Goal: Information Seeking & Learning: Learn about a topic

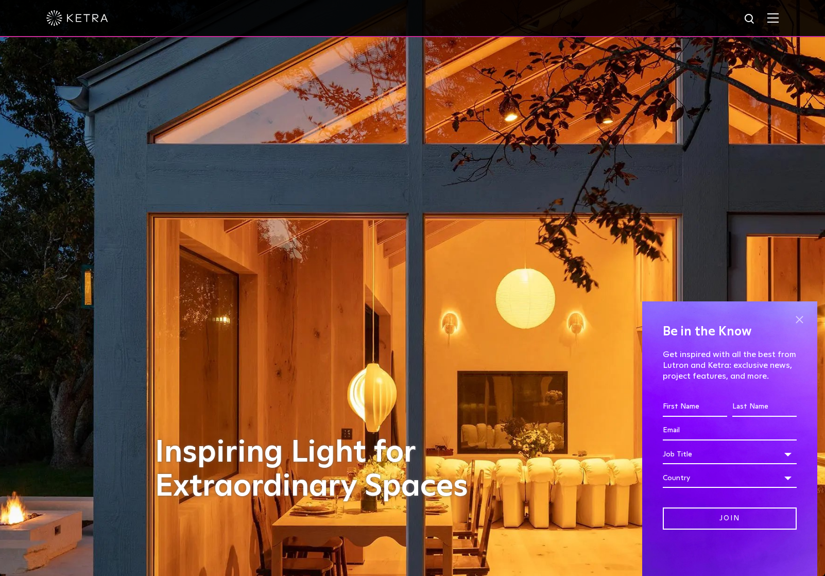
click at [800, 320] on span at bounding box center [799, 319] width 15 height 15
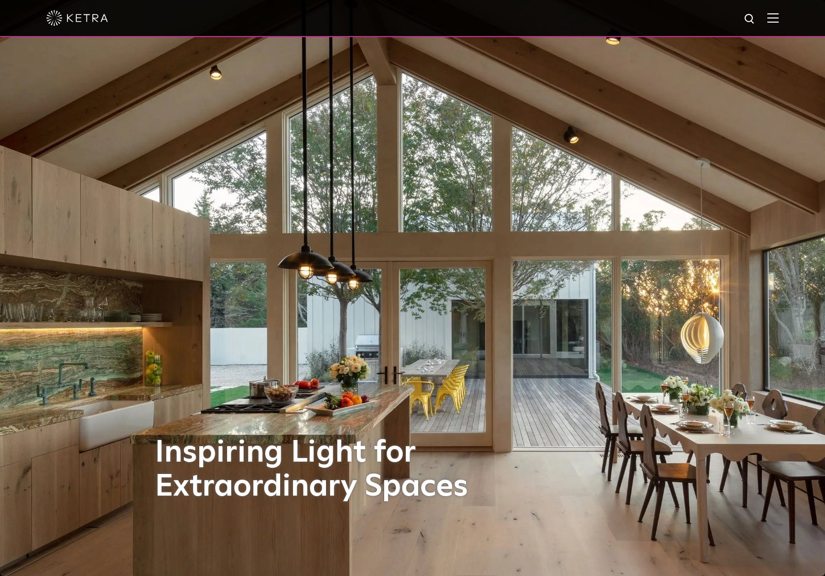
click at [776, 20] on img at bounding box center [772, 18] width 11 height 10
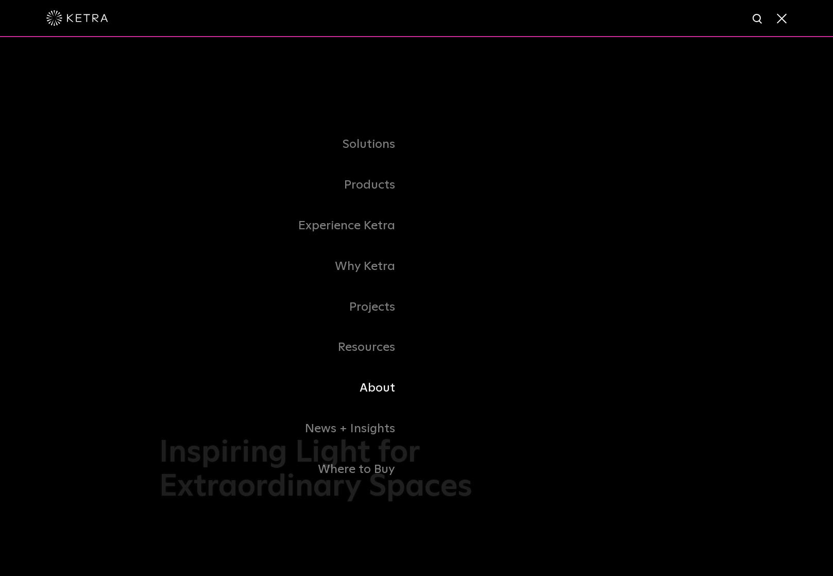
click at [380, 388] on link "About" at bounding box center [288, 388] width 258 height 41
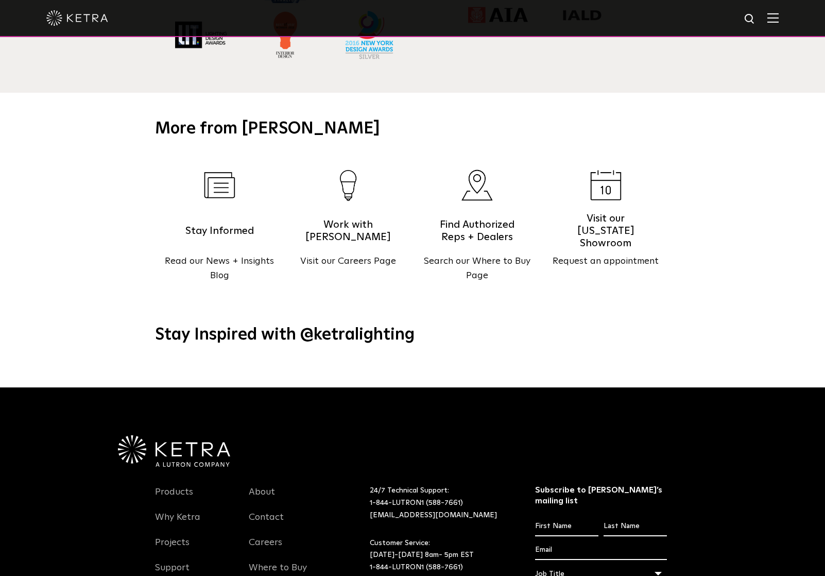
scroll to position [1214, 0]
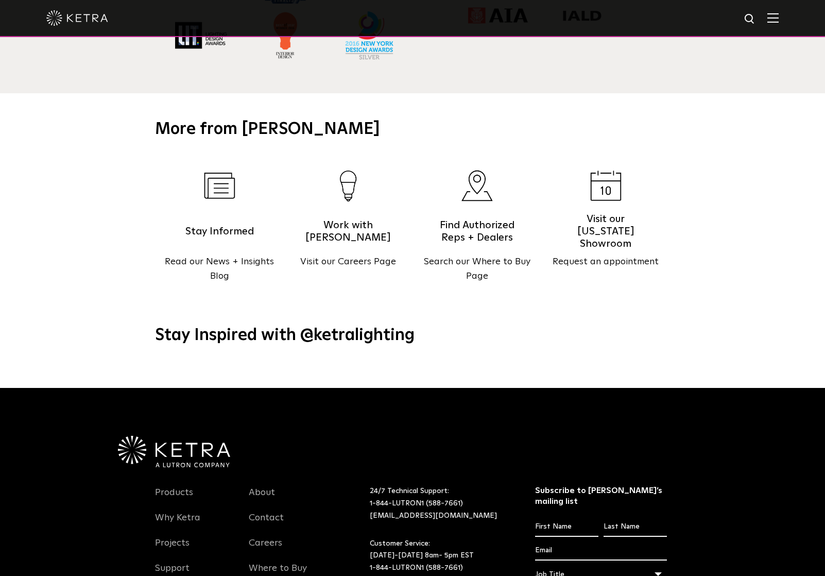
scroll to position [1325, 0]
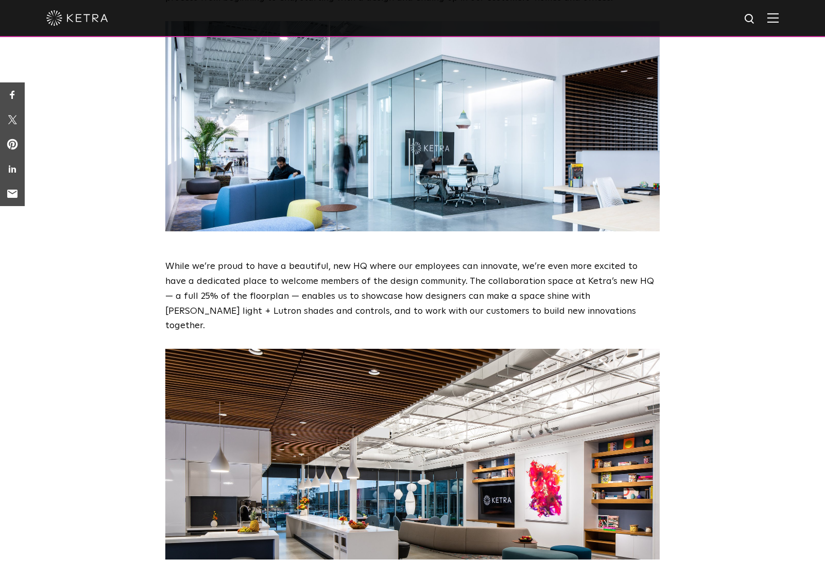
scroll to position [958, 0]
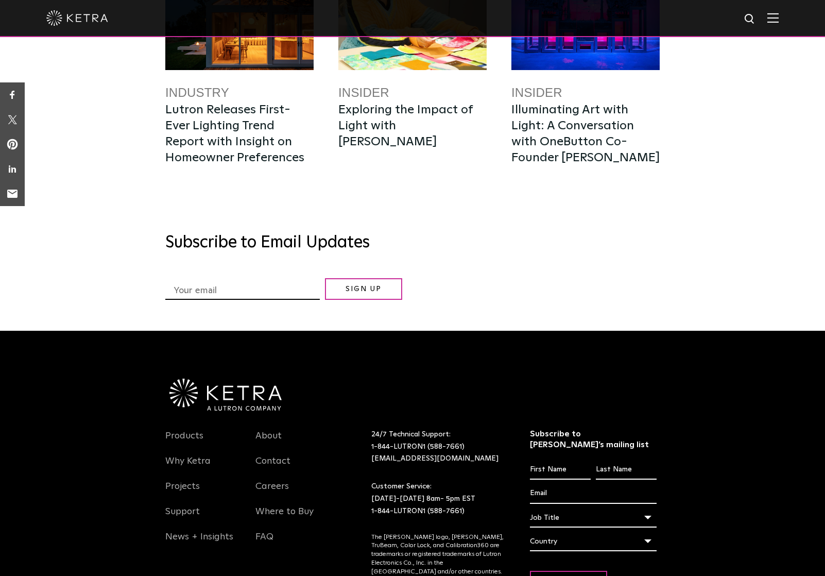
scroll to position [4010, 0]
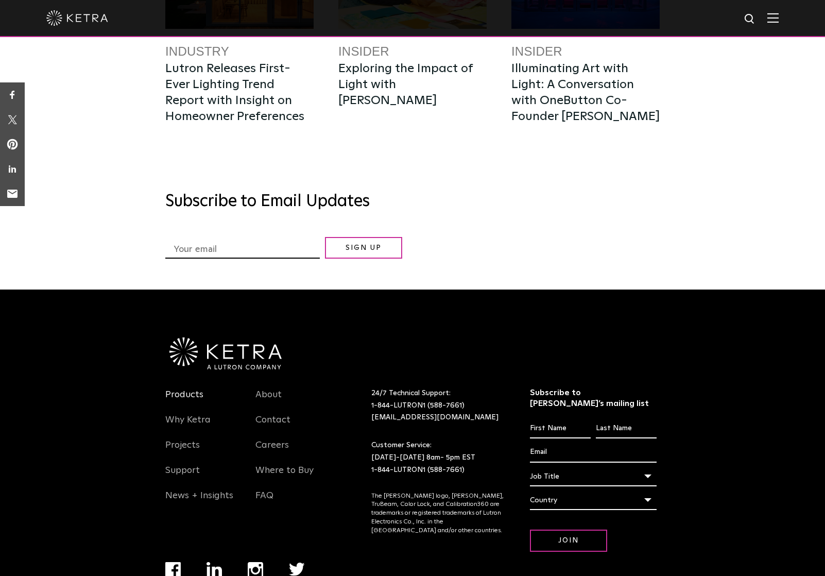
click at [191, 389] on link "Products" at bounding box center [184, 401] width 38 height 24
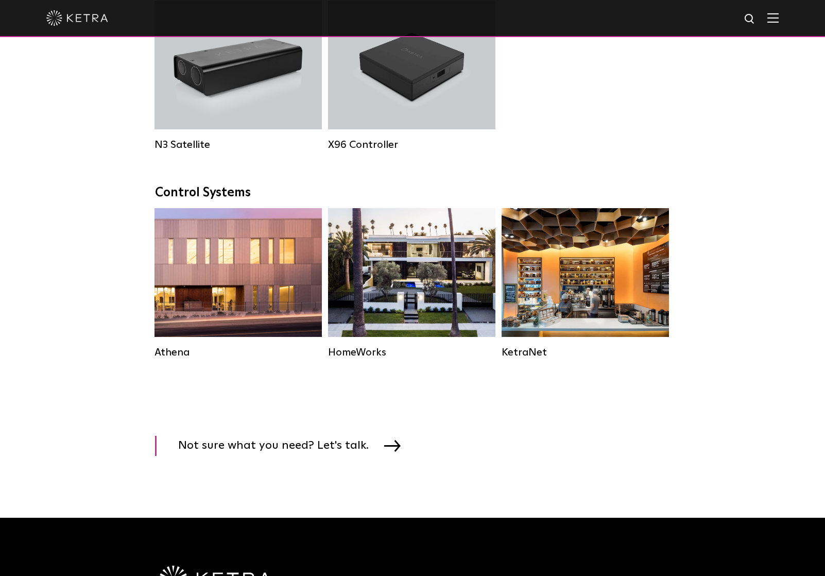
scroll to position [1472, 0]
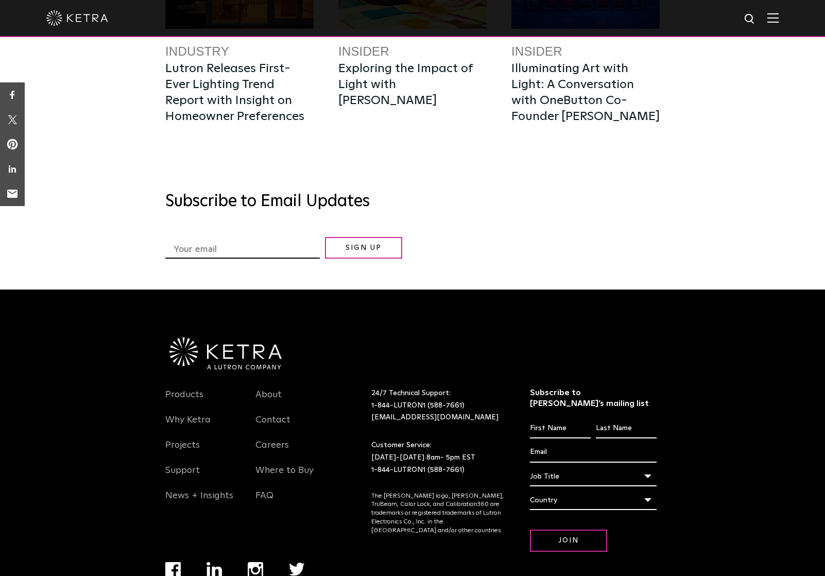
scroll to position [4010, 0]
click at [186, 439] on link "Projects" at bounding box center [182, 451] width 35 height 24
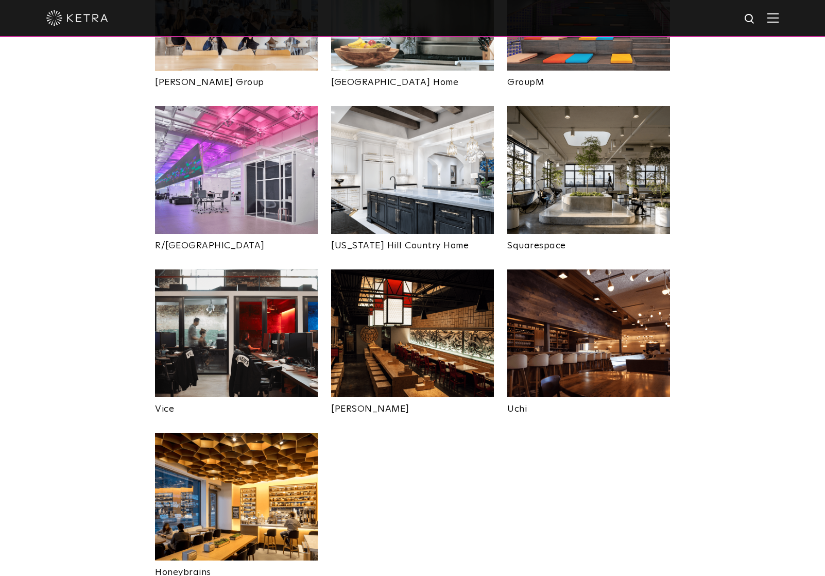
scroll to position [1892, 0]
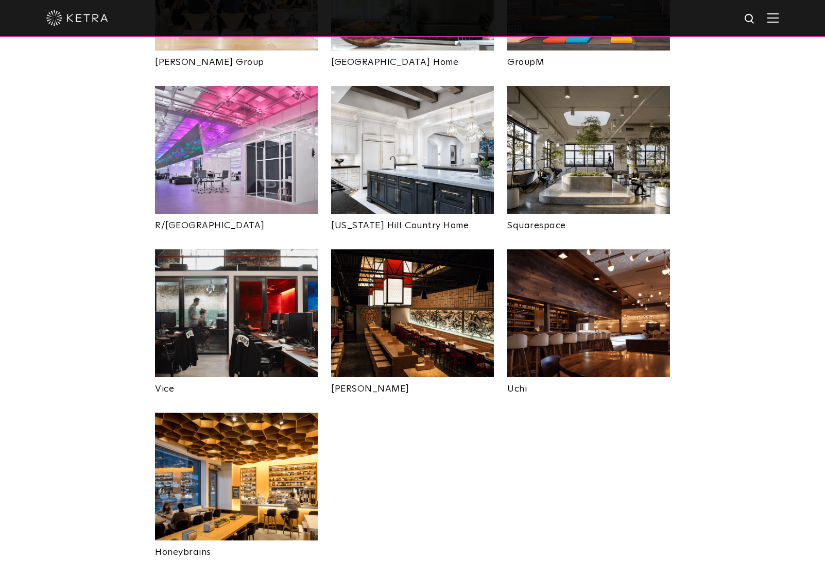
click at [425, 115] on img at bounding box center [412, 150] width 163 height 128
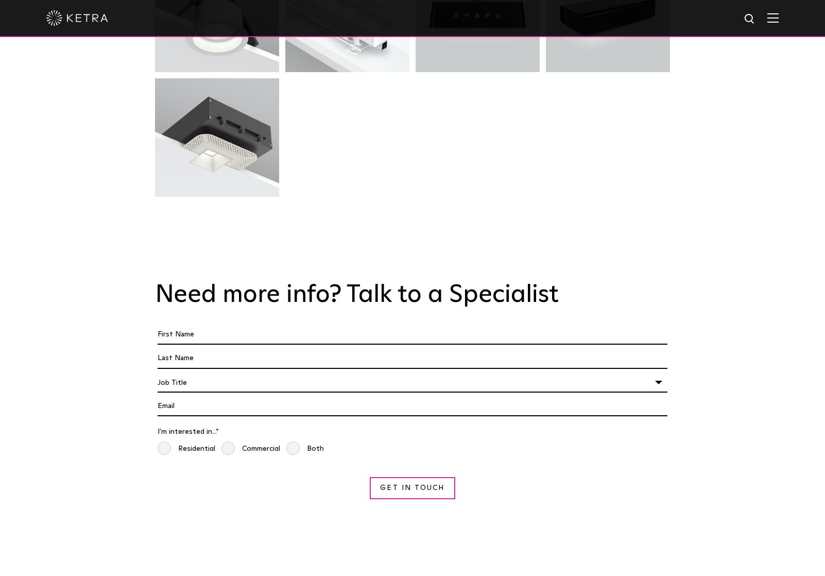
scroll to position [2221, 0]
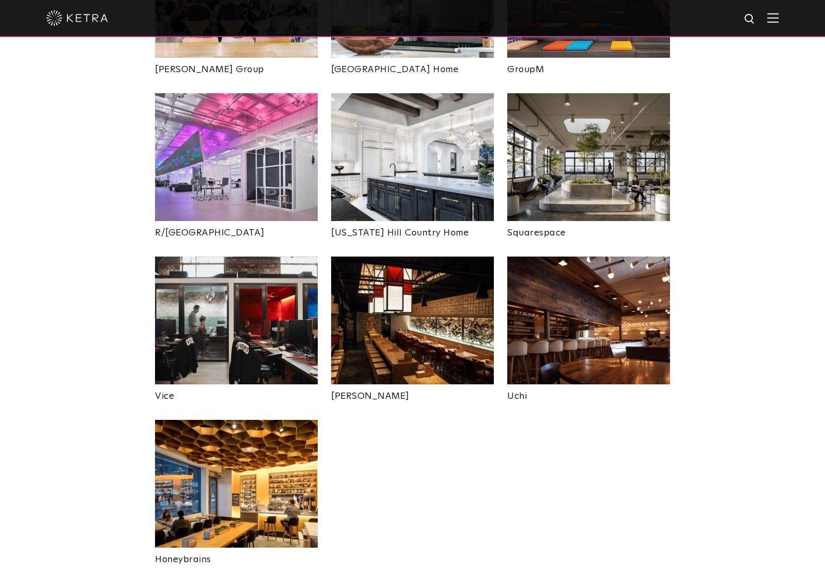
click at [610, 269] on img at bounding box center [588, 320] width 163 height 128
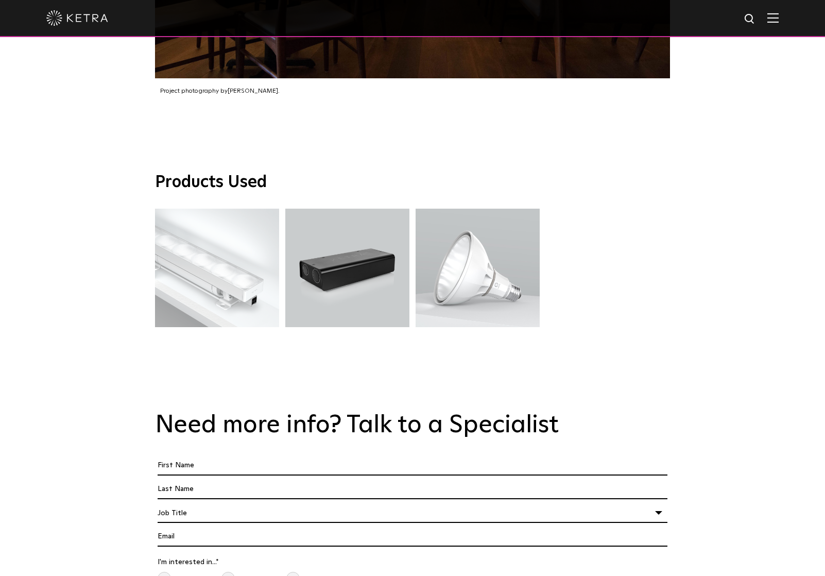
scroll to position [1725, 0]
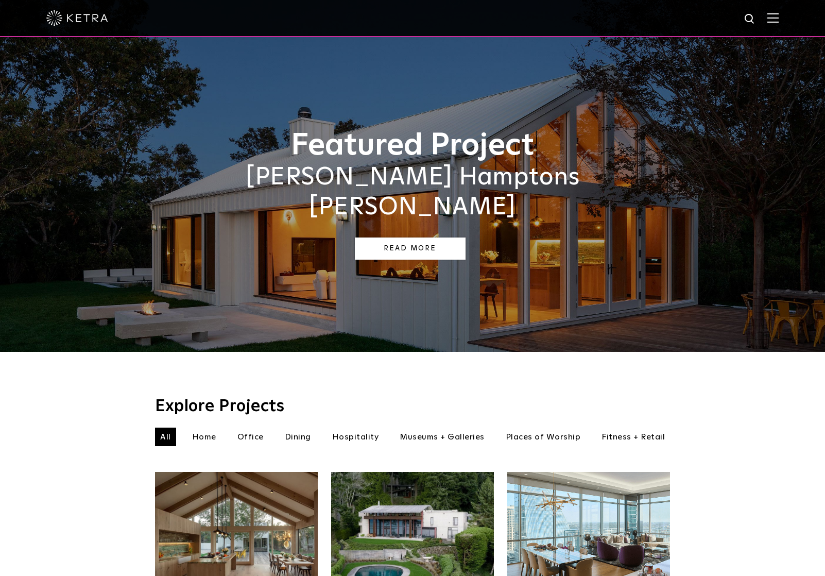
click at [440, 237] on link "Read More" at bounding box center [410, 248] width 111 height 22
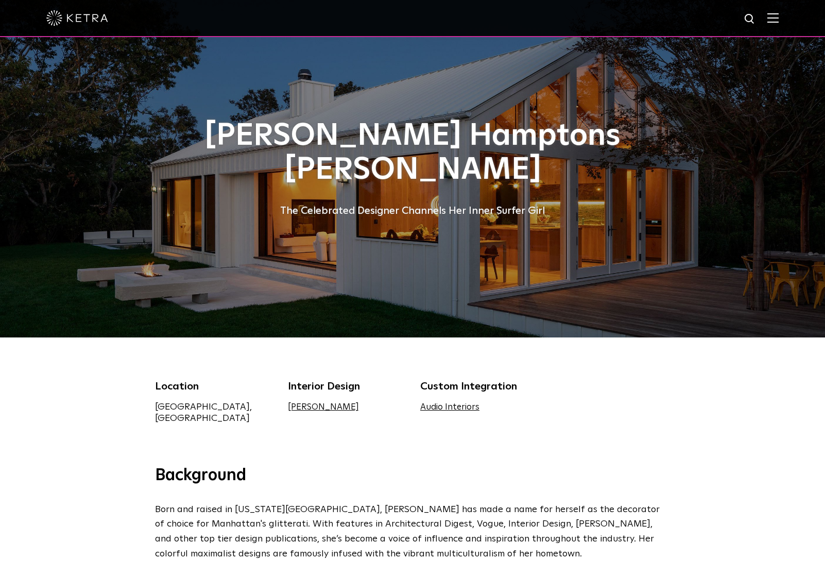
click at [779, 20] on img at bounding box center [772, 18] width 11 height 10
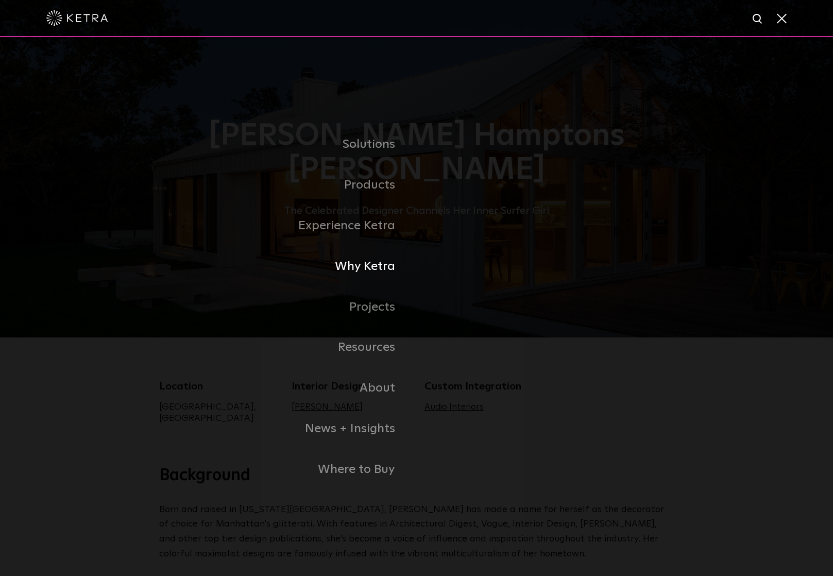
click at [387, 266] on link "Why Ketra" at bounding box center [288, 266] width 258 height 41
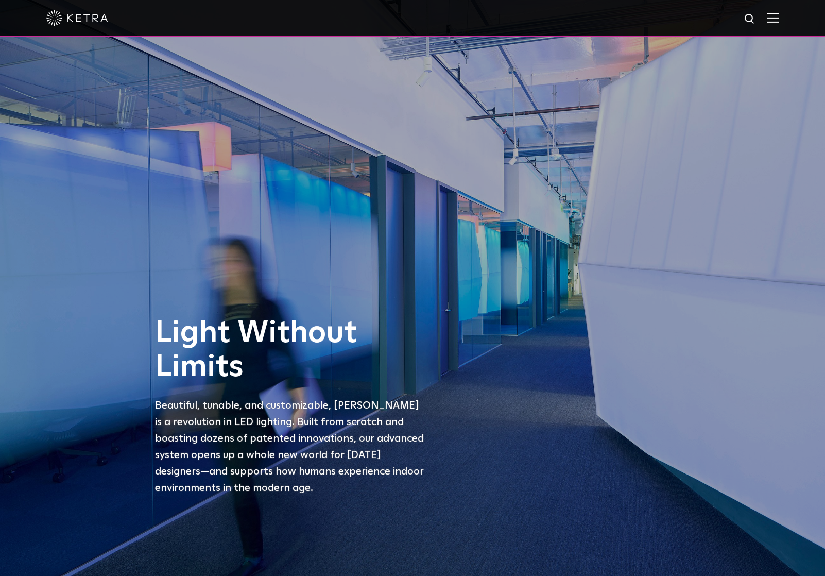
click at [779, 23] on div at bounding box center [412, 18] width 732 height 36
click at [777, 15] on img at bounding box center [772, 18] width 11 height 10
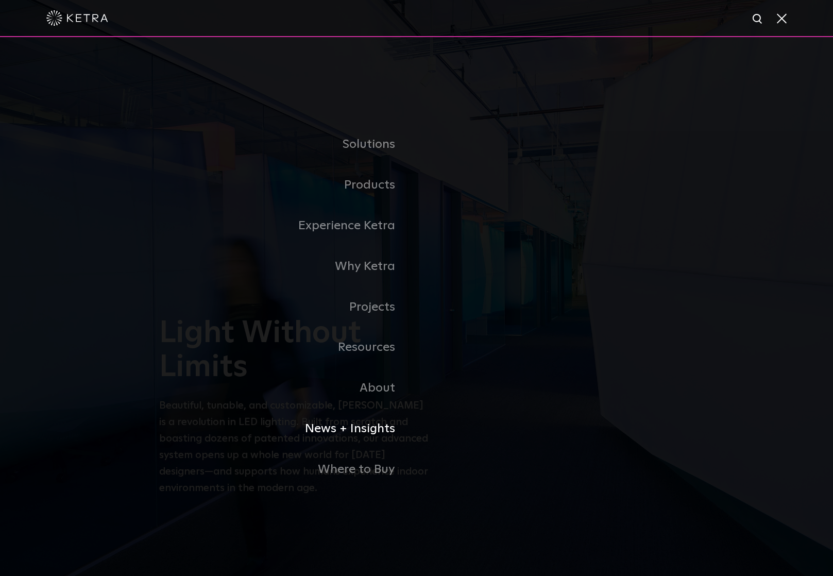
click at [369, 427] on link "News + Insights" at bounding box center [288, 428] width 258 height 41
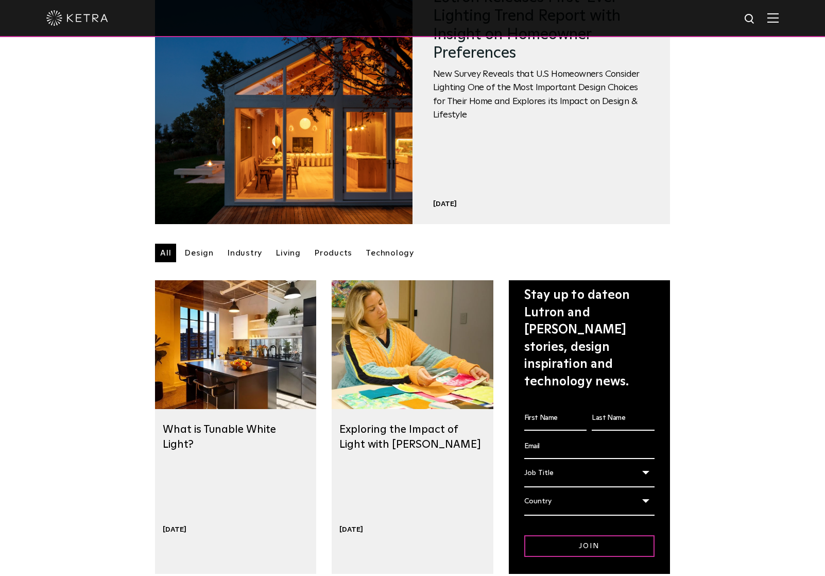
scroll to position [84, 0]
